Goal: Transaction & Acquisition: Purchase product/service

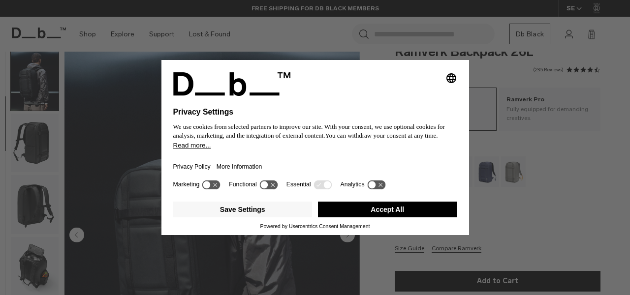
click at [389, 216] on button "Accept All" at bounding box center [387, 210] width 139 height 16
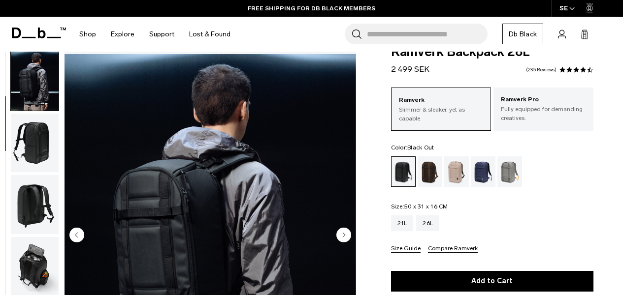
scroll to position [170, 0]
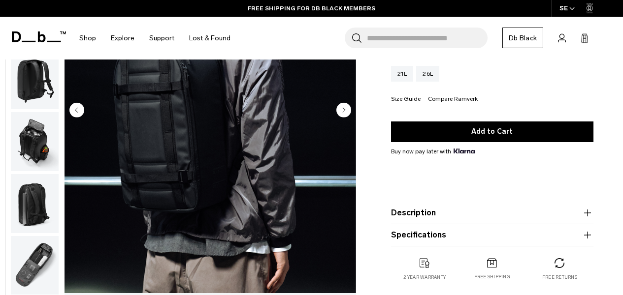
click at [50, 260] on img "button" at bounding box center [35, 265] width 48 height 59
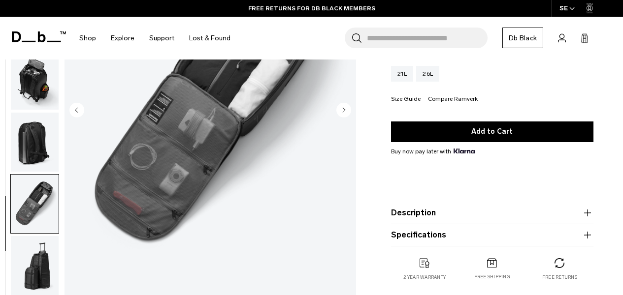
scroll to position [100, 0]
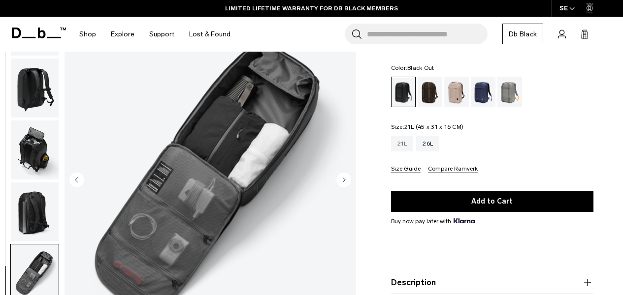
click at [405, 141] on div "21L" at bounding box center [402, 144] width 23 height 16
